Goal: Task Accomplishment & Management: Manage account settings

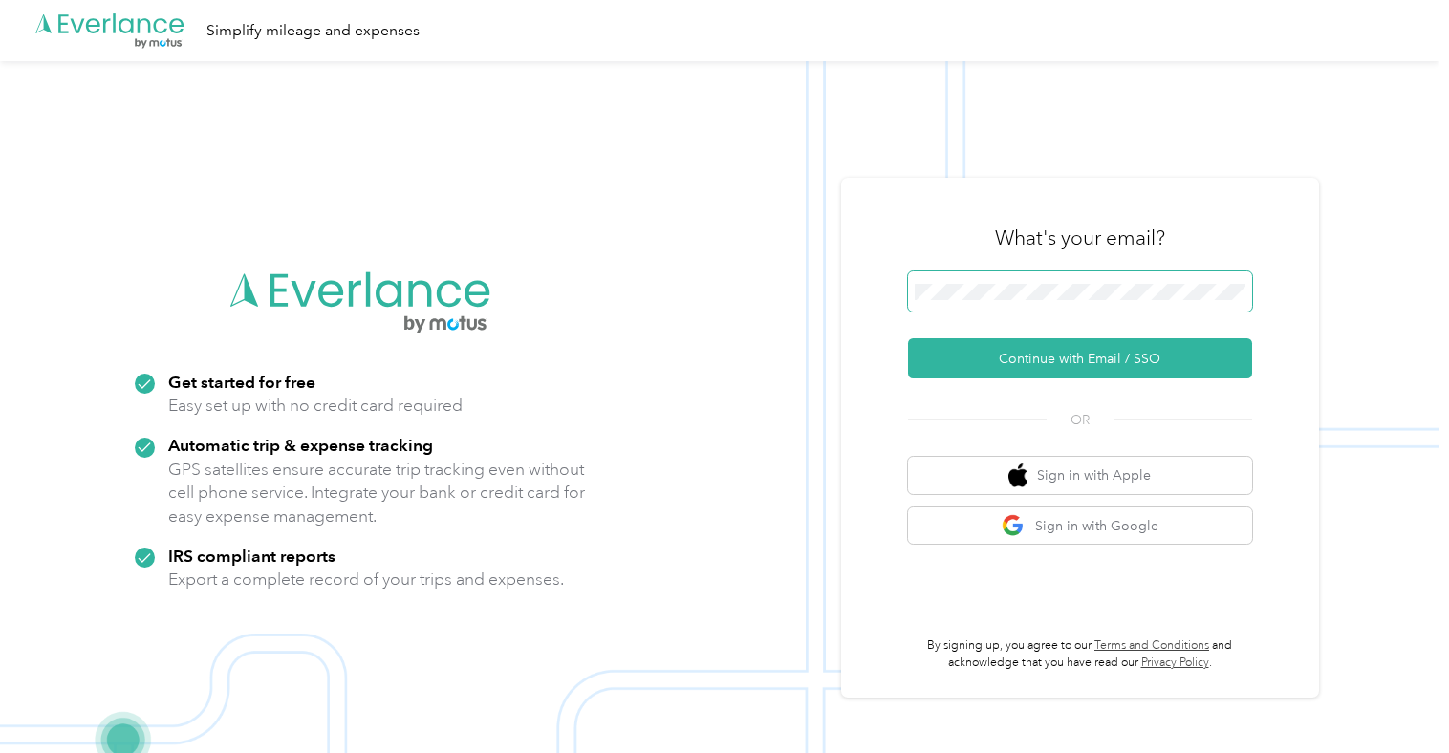
click at [1002, 277] on span at bounding box center [1080, 291] width 344 height 40
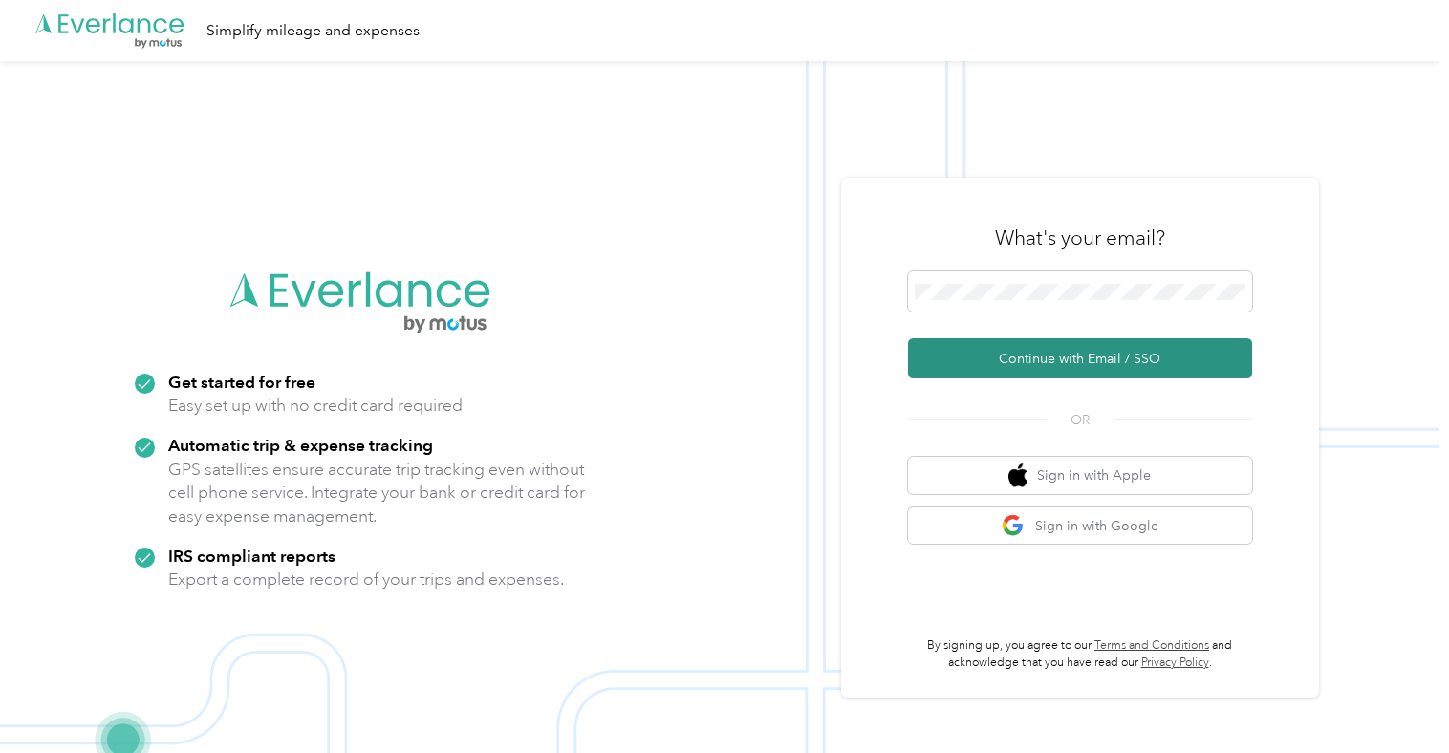
click at [994, 371] on button "Continue with Email / SSO" at bounding box center [1080, 358] width 344 height 40
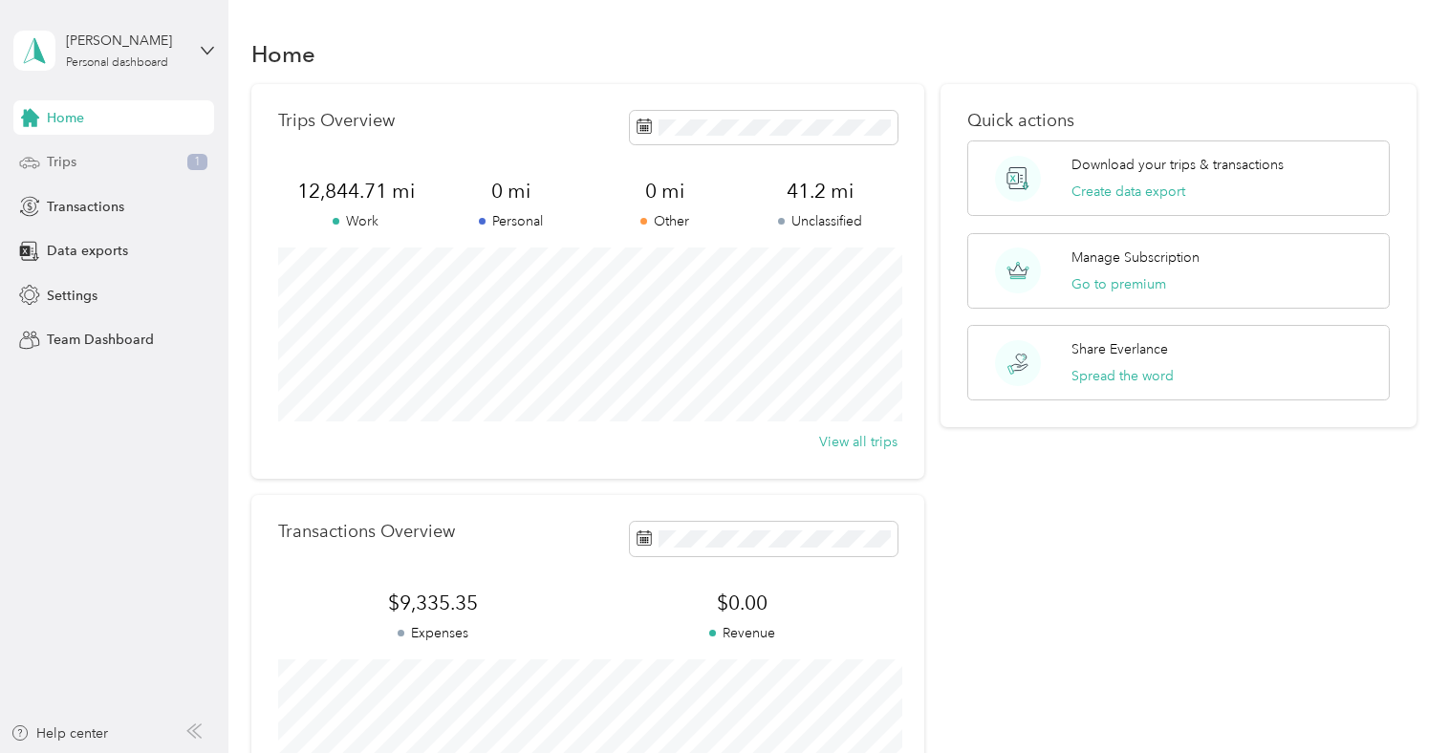
click at [56, 156] on span "Trips" at bounding box center [62, 162] width 30 height 20
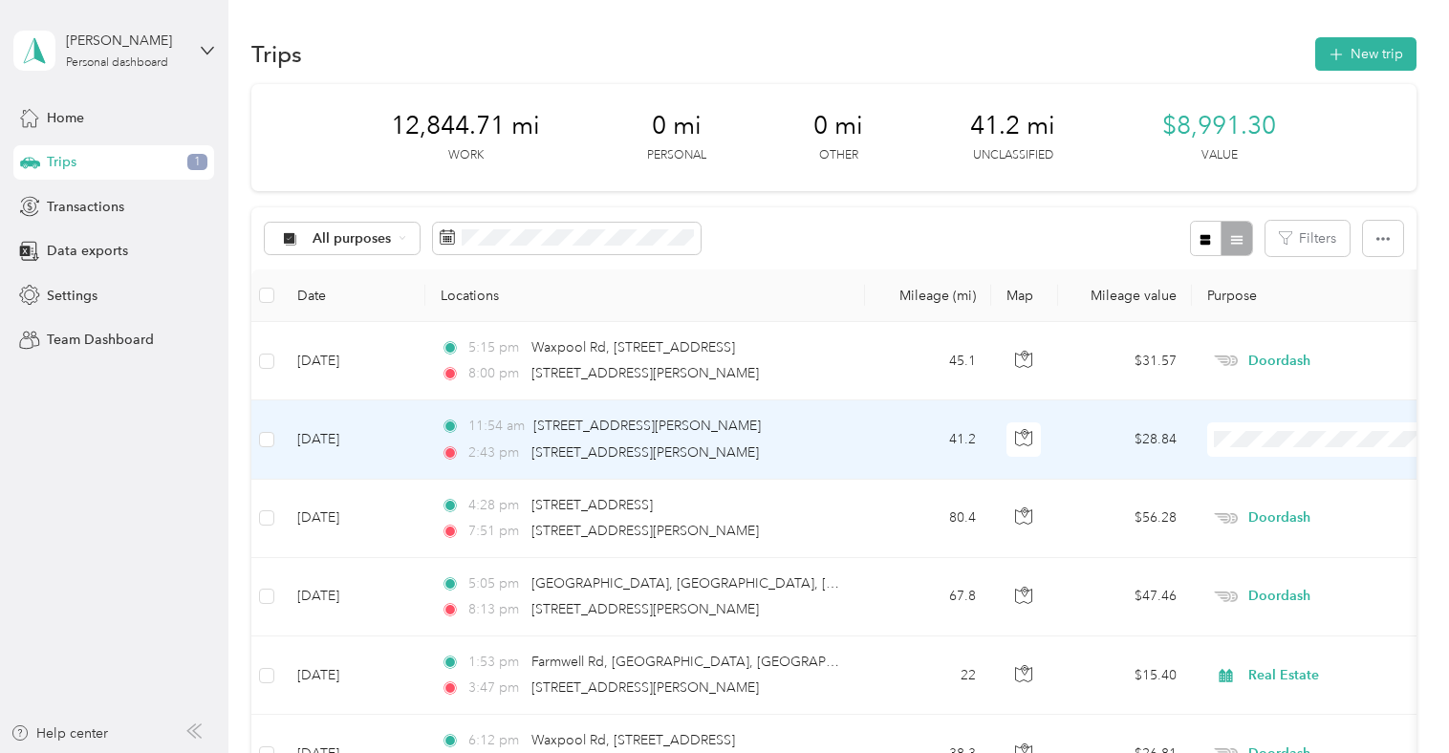
click at [358, 436] on td "Oct 2, 2025" at bounding box center [353, 440] width 143 height 78
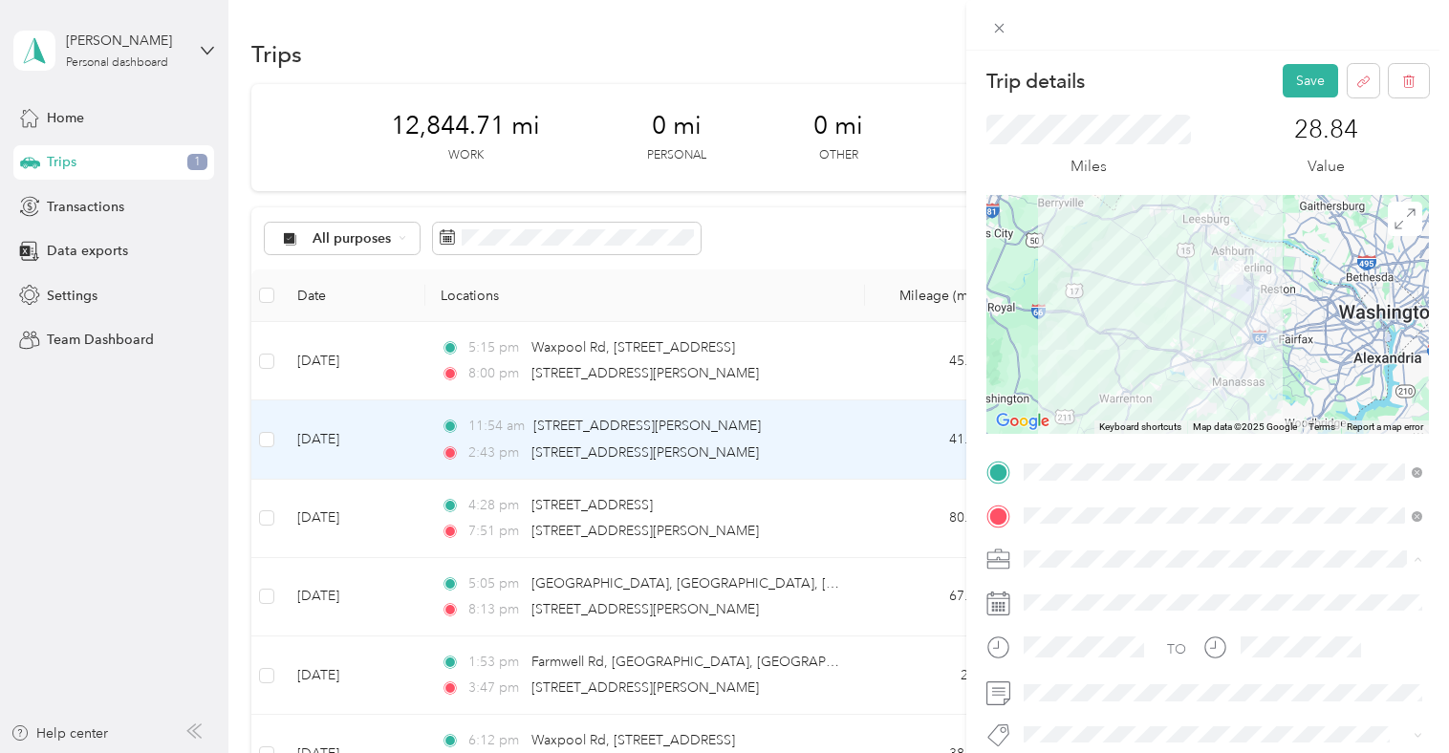
click at [1153, 364] on li "Real Estate" at bounding box center [1223, 357] width 412 height 33
click at [1302, 80] on button "Save" at bounding box center [1310, 80] width 55 height 33
